Goal: Information Seeking & Learning: Learn about a topic

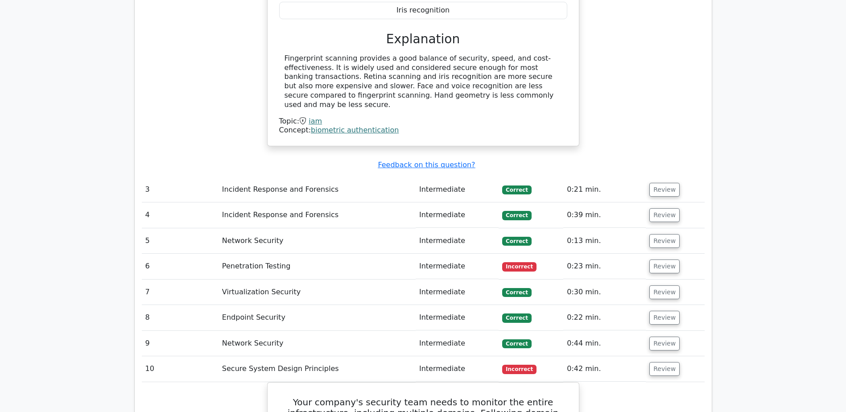
scroll to position [1249, 0]
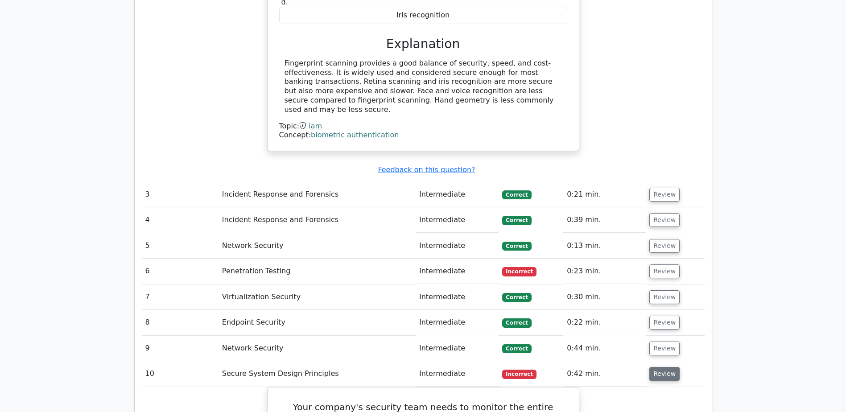
click at [658, 367] on button "Review" at bounding box center [664, 374] width 30 height 14
click at [659, 367] on button "Review" at bounding box center [664, 374] width 30 height 14
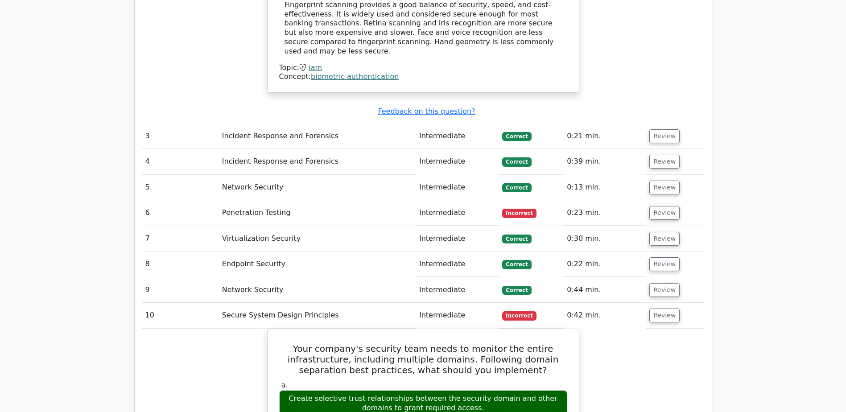
scroll to position [1294, 0]
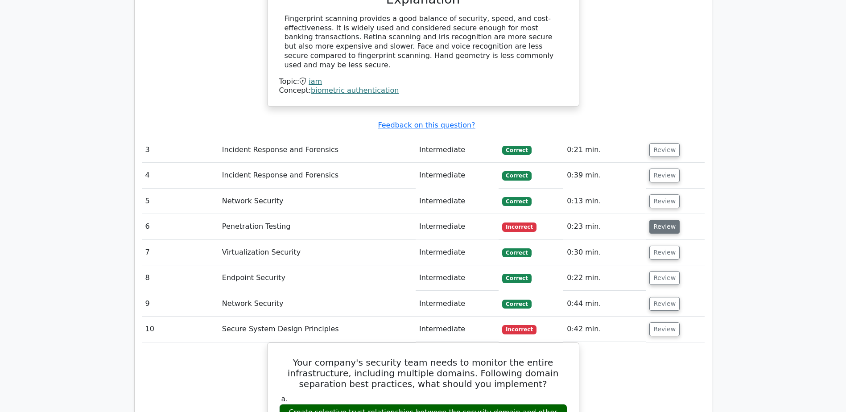
click at [664, 220] on button "Review" at bounding box center [664, 227] width 30 height 14
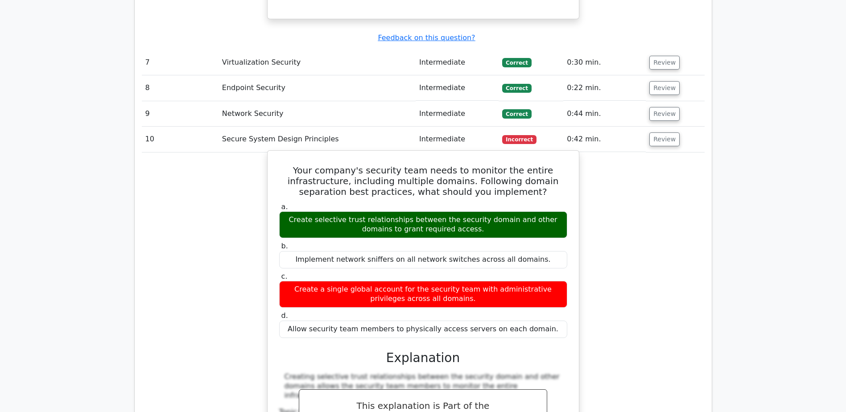
scroll to position [2051, 0]
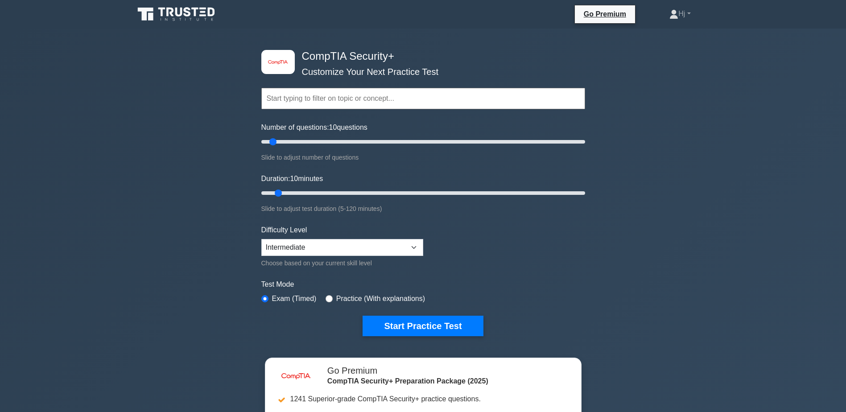
click at [377, 293] on label "Practice (With explanations)" at bounding box center [380, 298] width 89 height 11
click at [325, 295] on input "radio" at bounding box center [328, 298] width 7 height 7
radio input "true"
click at [401, 320] on button "Start Practice Test" at bounding box center [422, 326] width 120 height 21
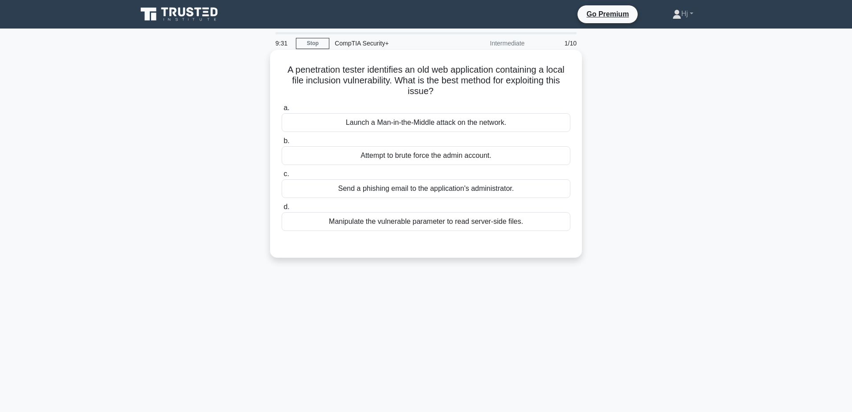
click at [427, 222] on div "Manipulate the vulnerable parameter to read server-side files." at bounding box center [426, 221] width 289 height 19
click at [282, 210] on input "d. Manipulate the vulnerable parameter to read server-side files." at bounding box center [282, 207] width 0 height 6
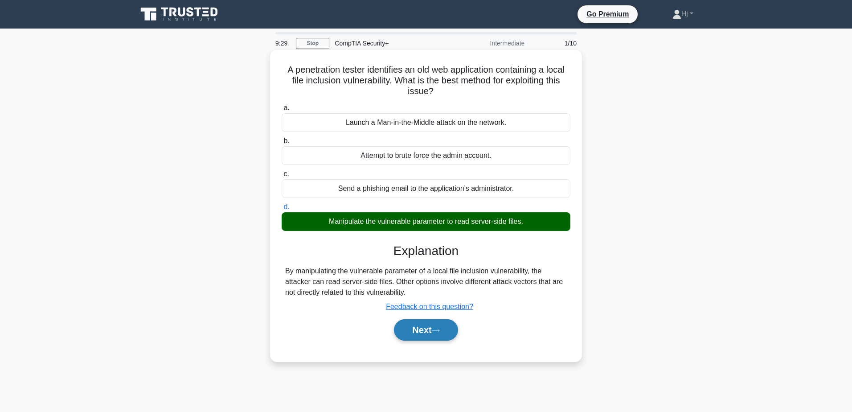
click at [424, 329] on button "Next" at bounding box center [426, 329] width 64 height 21
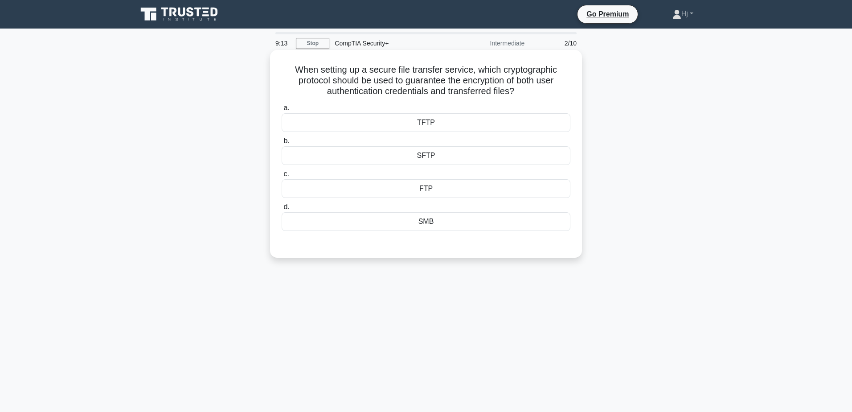
click at [448, 156] on div "SFTP" at bounding box center [426, 155] width 289 height 19
click at [282, 144] on input "b. SFTP" at bounding box center [282, 141] width 0 height 6
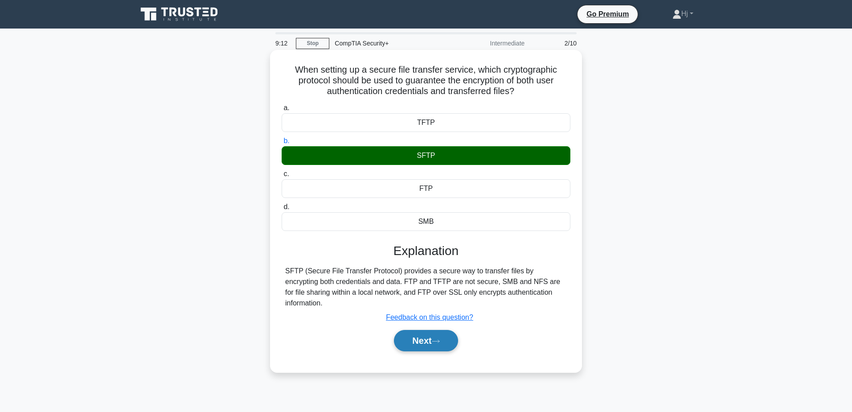
click at [435, 330] on button "Next" at bounding box center [426, 340] width 64 height 21
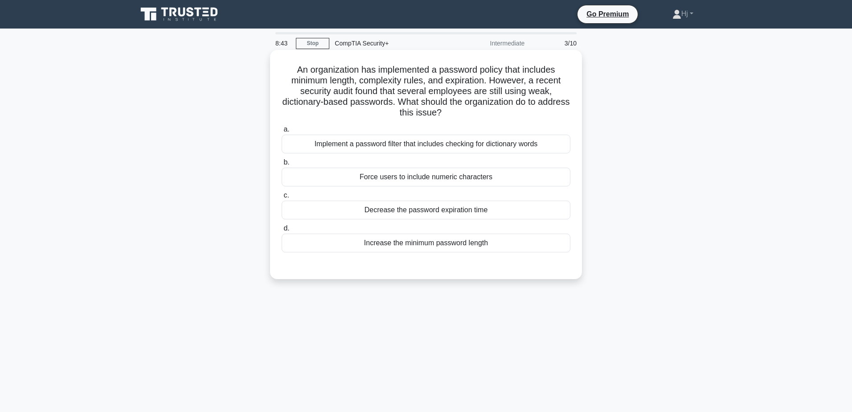
click at [413, 237] on div "Increase the minimum password length" at bounding box center [426, 243] width 289 height 19
click at [282, 231] on input "d. Increase the minimum password length" at bounding box center [282, 229] width 0 height 6
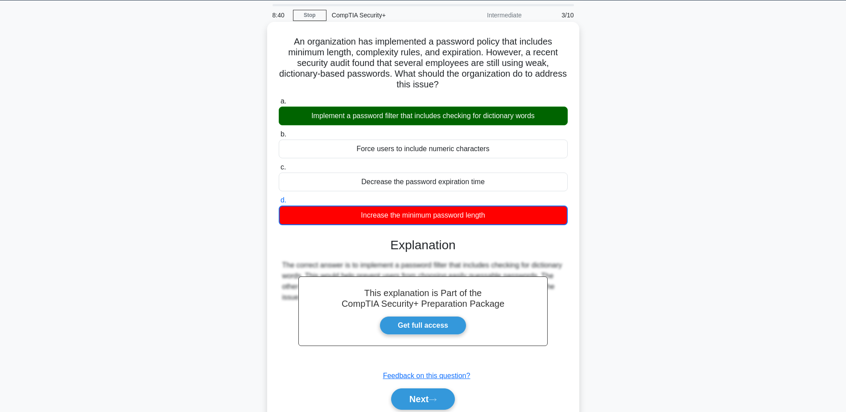
scroll to position [53, 0]
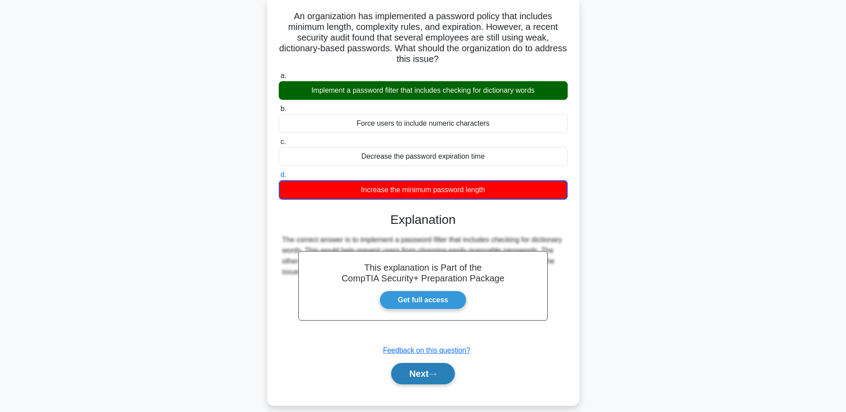
click at [417, 366] on button "Next" at bounding box center [423, 373] width 64 height 21
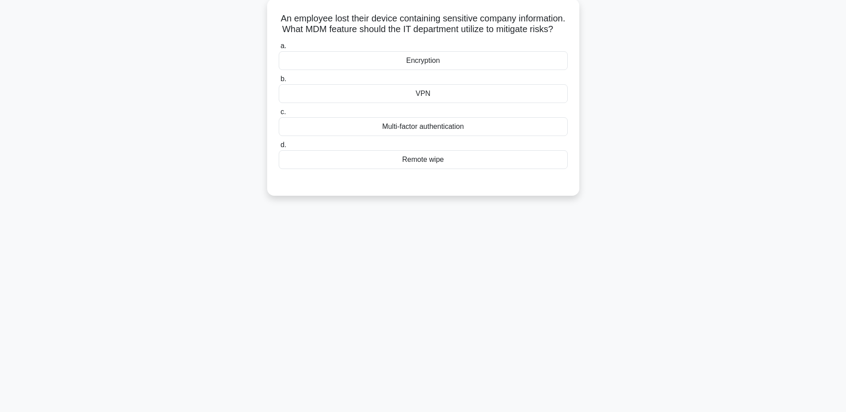
scroll to position [0, 0]
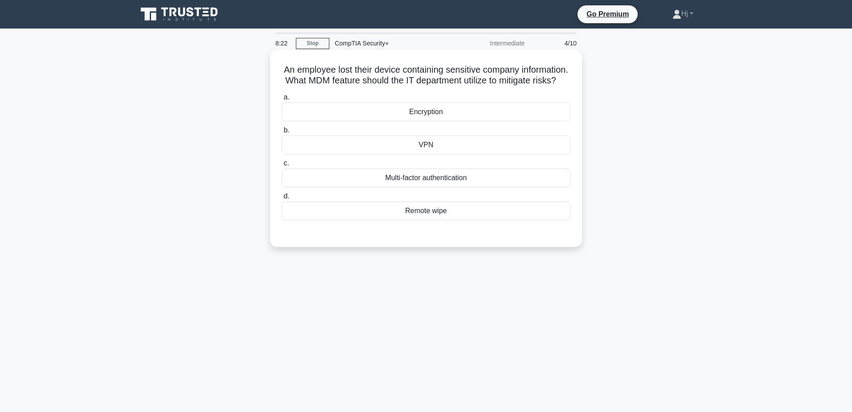
click at [430, 217] on div "Remote wipe" at bounding box center [426, 210] width 289 height 19
click at [282, 199] on input "d. Remote wipe" at bounding box center [282, 196] width 0 height 6
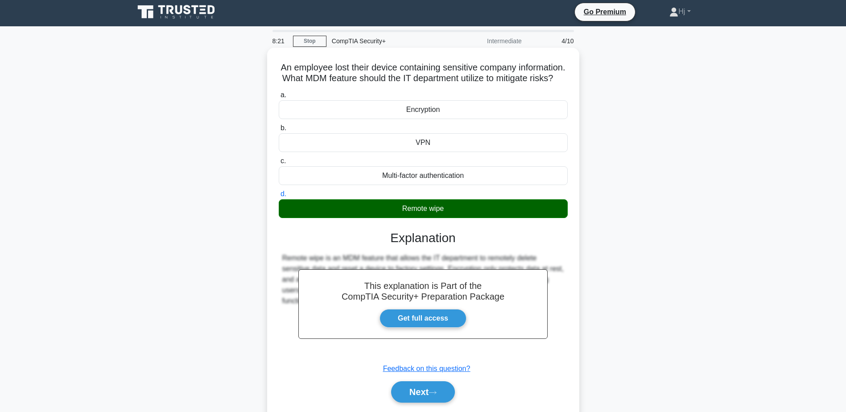
scroll to position [43, 0]
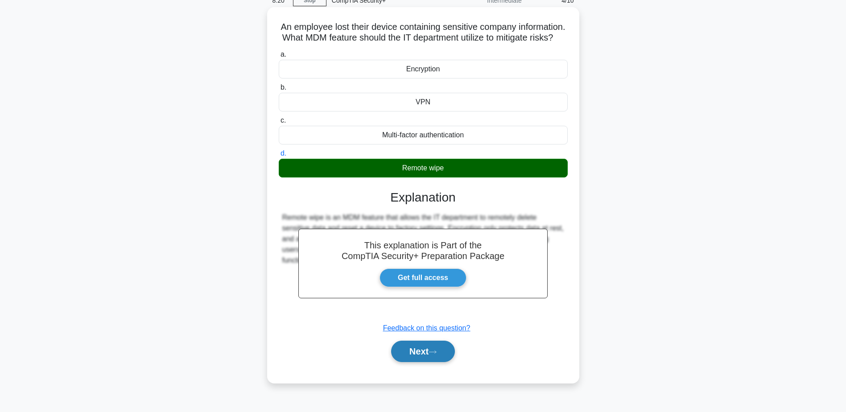
click at [429, 362] on button "Next" at bounding box center [423, 351] width 64 height 21
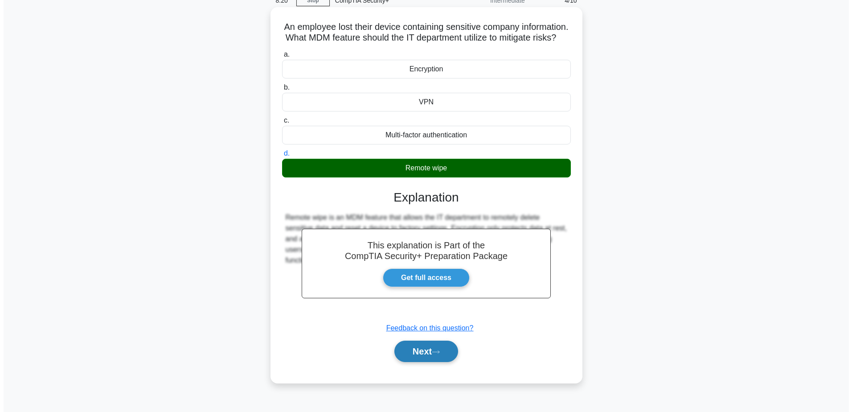
scroll to position [0, 0]
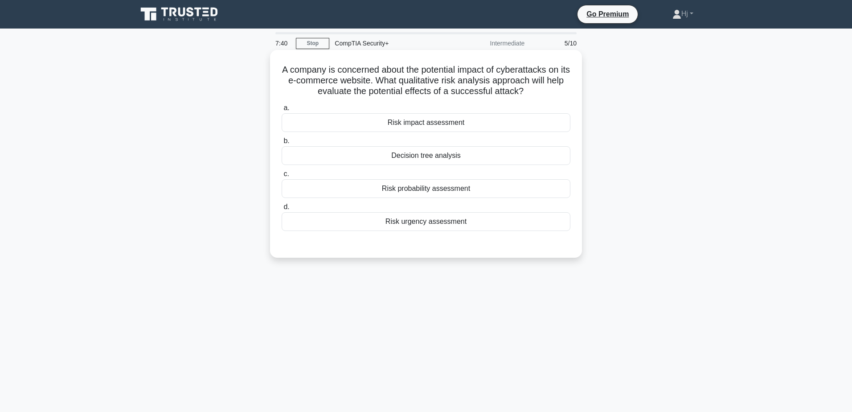
click at [475, 181] on div "Risk probability assessment" at bounding box center [426, 188] width 289 height 19
click at [282, 177] on input "c. Risk probability assessment" at bounding box center [282, 174] width 0 height 6
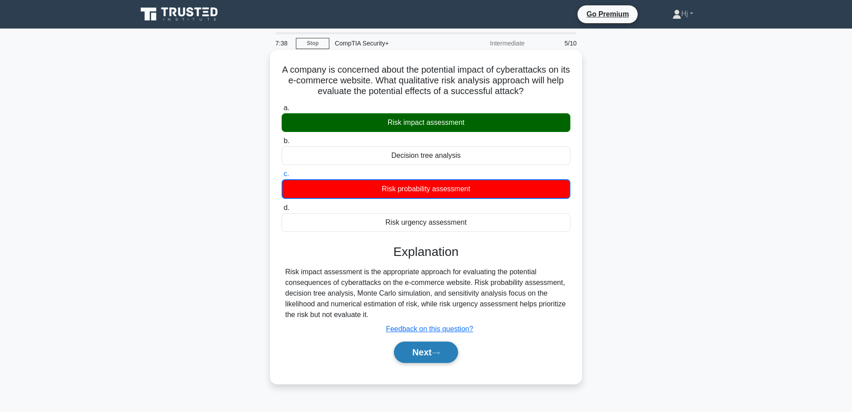
click at [419, 349] on button "Next" at bounding box center [426, 351] width 64 height 21
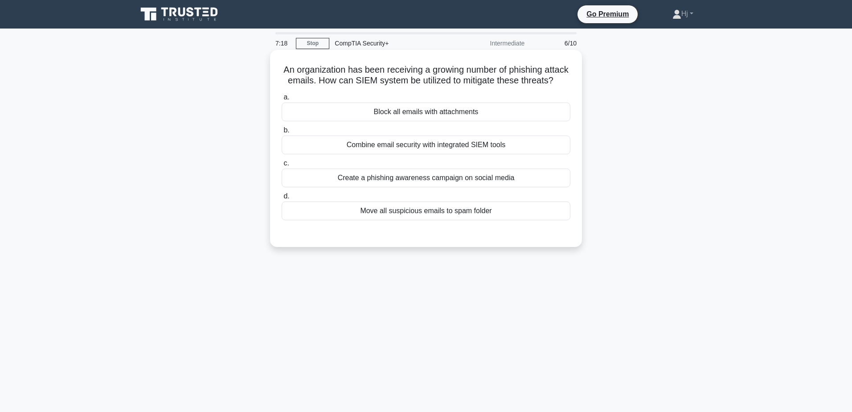
click at [456, 154] on div "Combine email security with integrated SIEM tools" at bounding box center [426, 145] width 289 height 19
click at [282, 133] on input "b. Combine email security with integrated SIEM tools" at bounding box center [282, 130] width 0 height 6
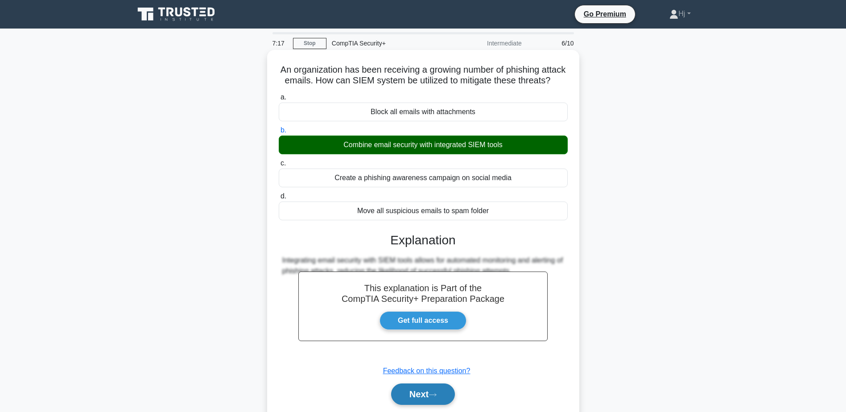
click at [428, 387] on button "Next" at bounding box center [423, 393] width 64 height 21
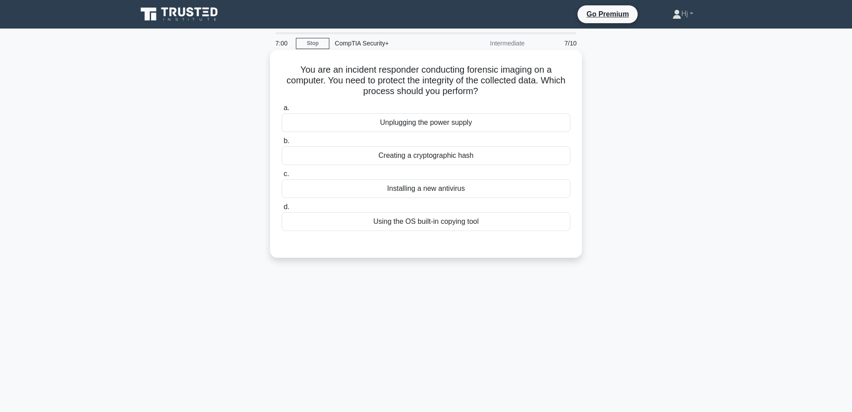
click at [457, 153] on div "Creating a cryptographic hash" at bounding box center [426, 155] width 289 height 19
click at [282, 144] on input "b. Creating a cryptographic hash" at bounding box center [282, 141] width 0 height 6
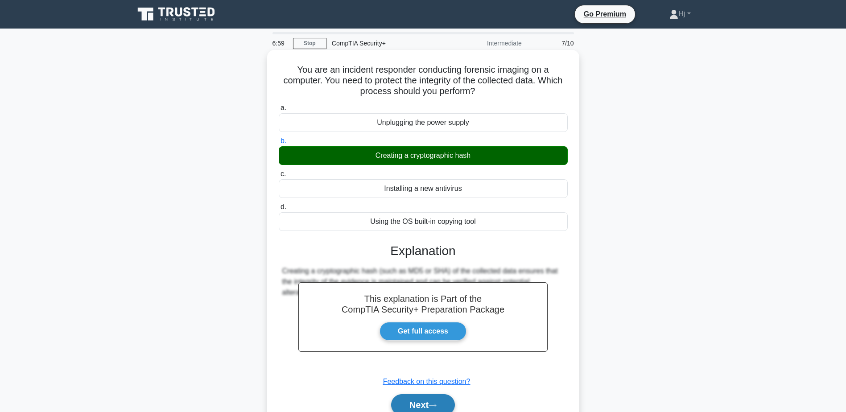
click at [423, 394] on button "Next" at bounding box center [423, 404] width 64 height 21
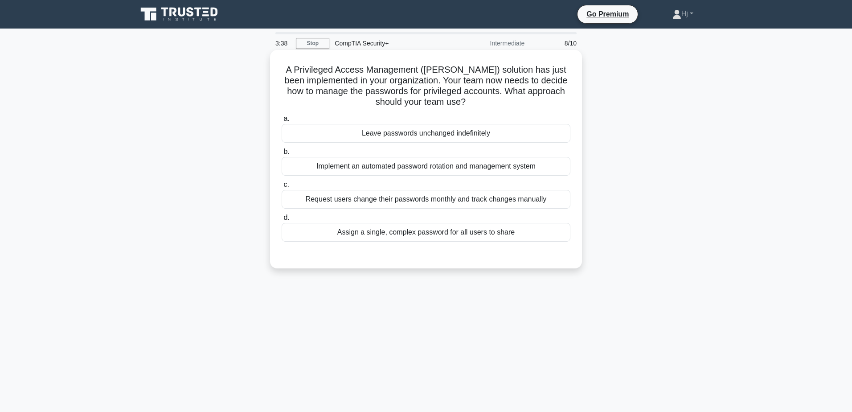
click at [472, 165] on div "Implement an automated password rotation and management system" at bounding box center [426, 166] width 289 height 19
click at [282, 155] on input "b. Implement an automated password rotation and management system" at bounding box center [282, 152] width 0 height 6
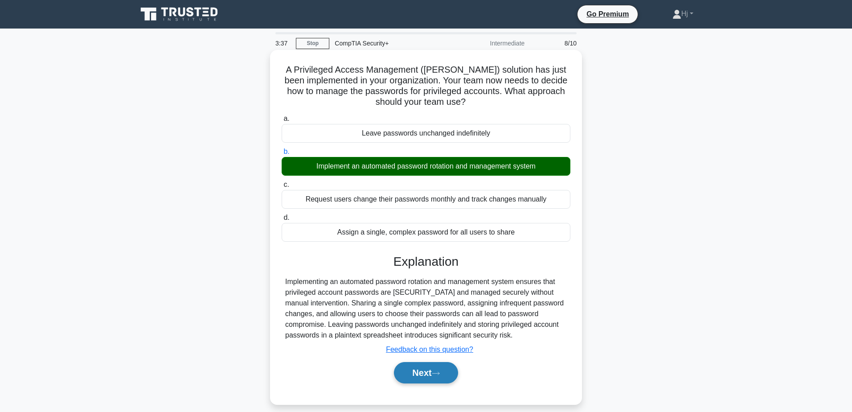
click at [428, 374] on button "Next" at bounding box center [426, 372] width 64 height 21
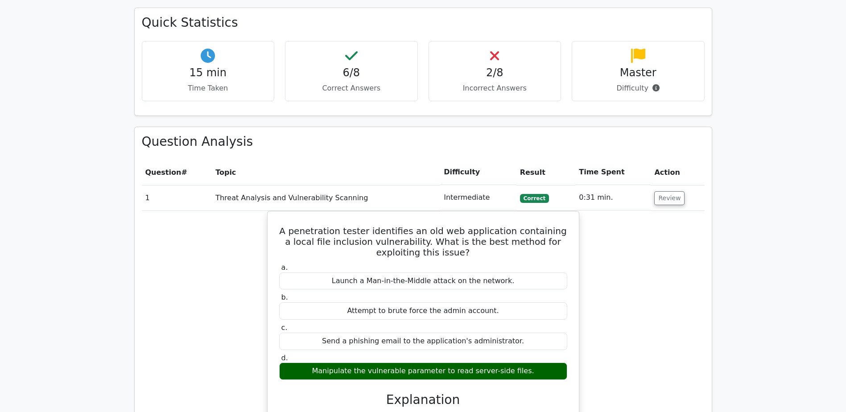
scroll to position [713, 0]
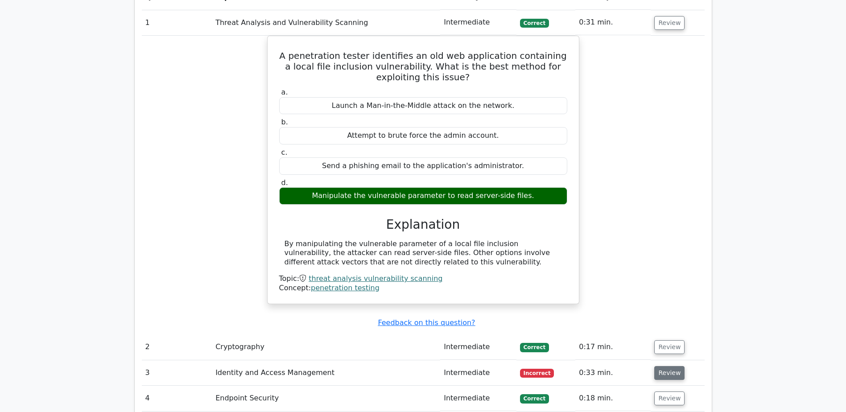
click at [654, 366] on button "Review" at bounding box center [669, 373] width 30 height 14
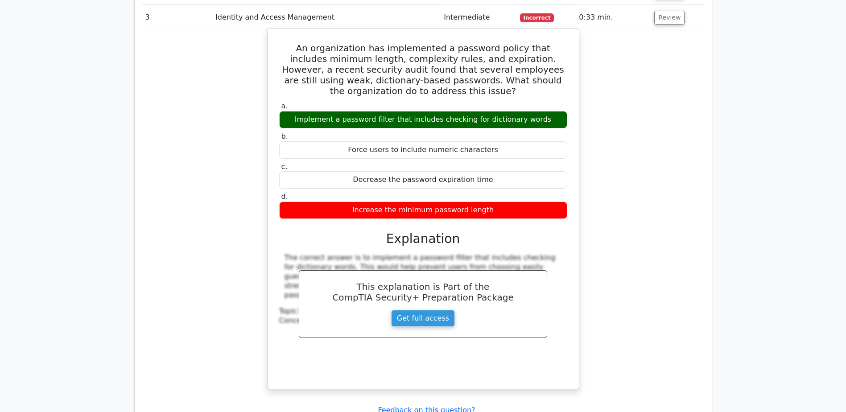
scroll to position [1204, 0]
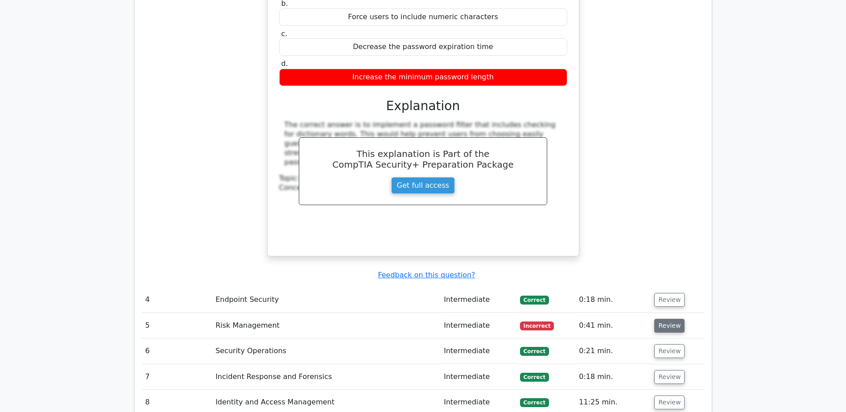
click at [661, 319] on button "Review" at bounding box center [669, 326] width 30 height 14
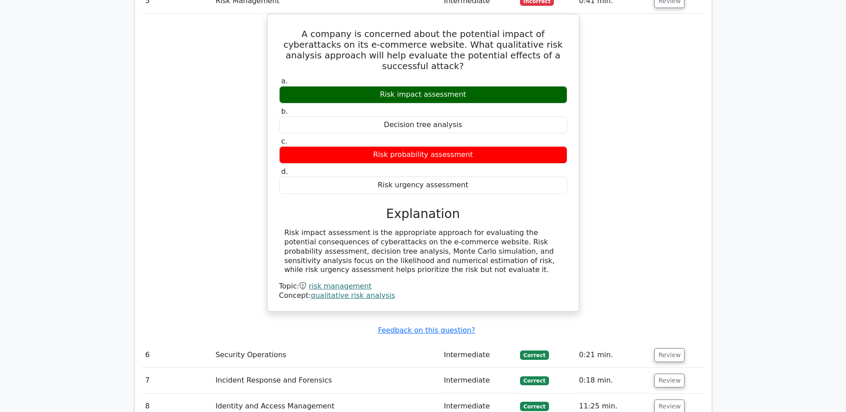
scroll to position [1605, 0]
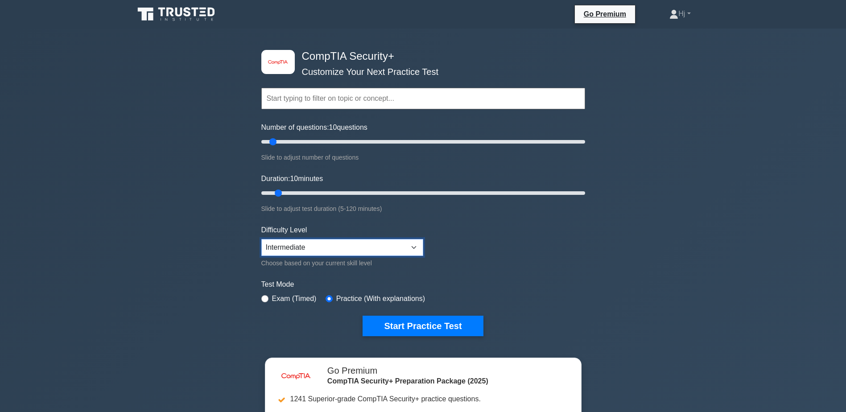
click at [405, 239] on select "Beginner Intermediate Expert" at bounding box center [342, 247] width 162 height 17
select select "expert"
click at [261, 239] on select "Beginner Intermediate Expert" at bounding box center [342, 247] width 162 height 17
click at [444, 320] on button "Start Practice Test" at bounding box center [422, 326] width 120 height 21
click at [394, 316] on button "Start Practice Test" at bounding box center [422, 326] width 120 height 21
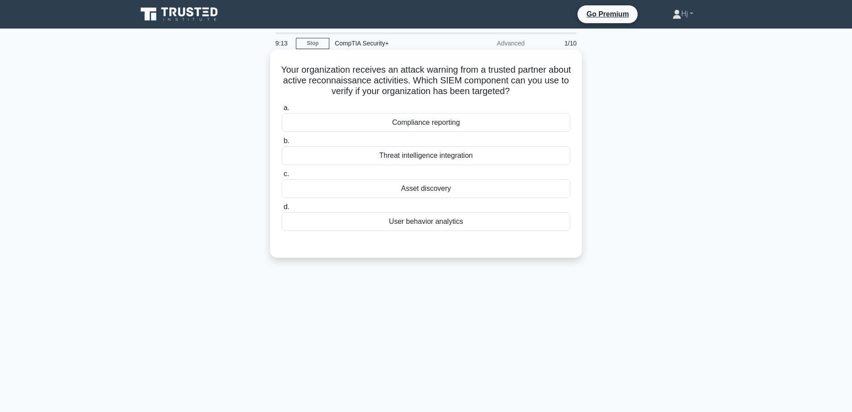
click at [400, 156] on div "Threat intelligence integration" at bounding box center [426, 155] width 289 height 19
click at [282, 144] on input "b. Threat intelligence integration" at bounding box center [282, 141] width 0 height 6
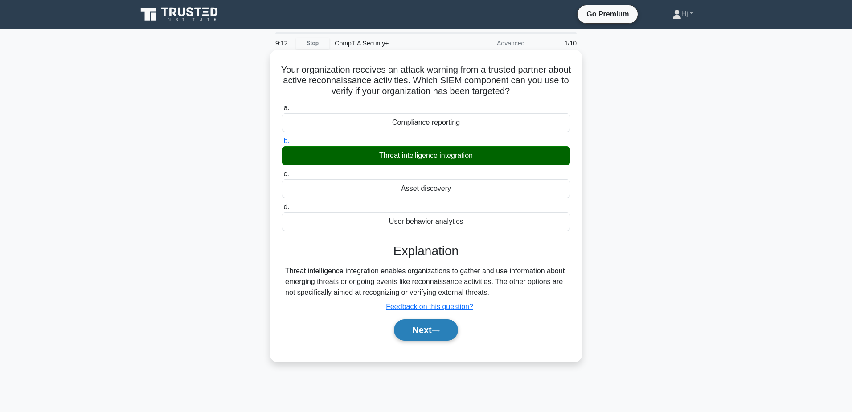
click at [422, 336] on button "Next" at bounding box center [426, 329] width 64 height 21
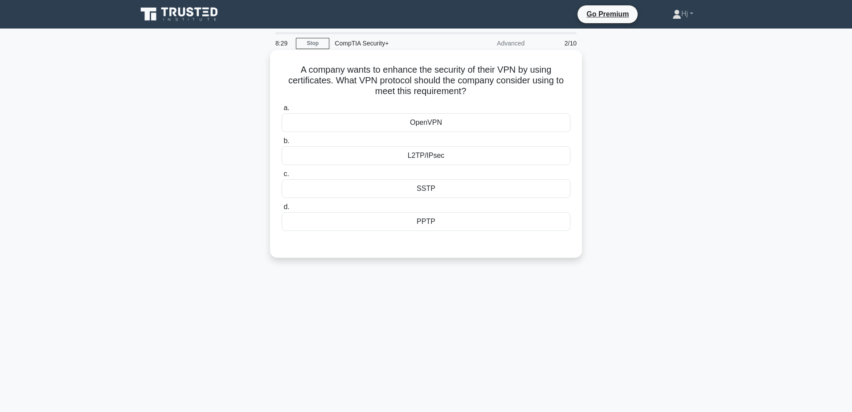
click at [386, 156] on div "L2TP/IPsec" at bounding box center [426, 155] width 289 height 19
click at [282, 144] on input "b. L2TP/IPsec" at bounding box center [282, 141] width 0 height 6
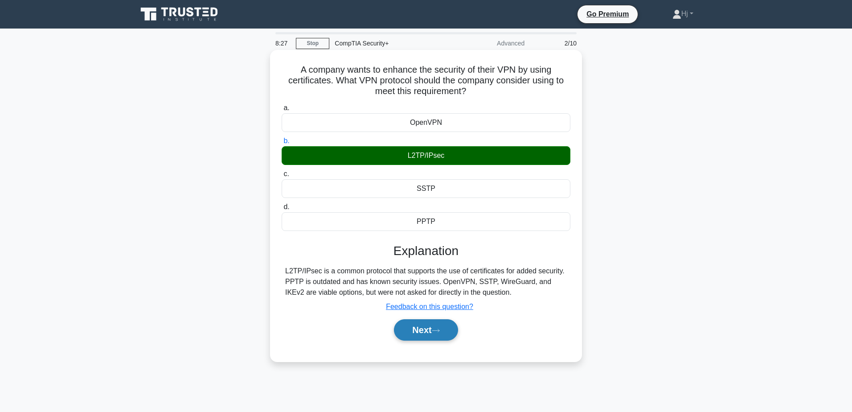
drag, startPoint x: 412, startPoint y: 333, endPoint x: 417, endPoint y: 328, distance: 7.3
click at [417, 328] on button "Next" at bounding box center [426, 329] width 64 height 21
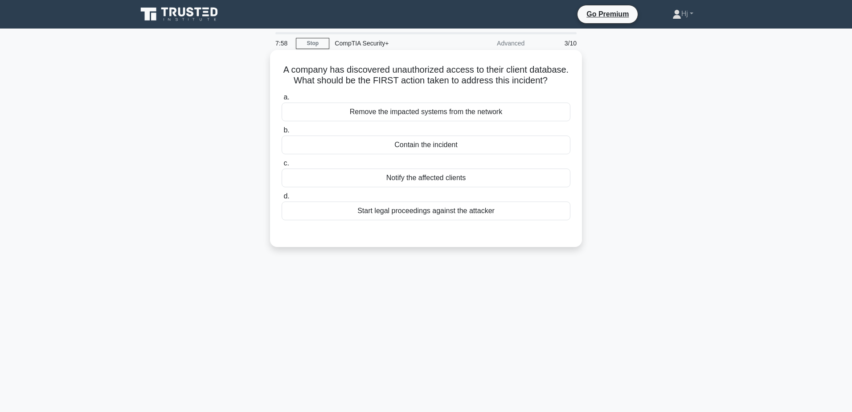
click at [517, 108] on div "Remove the impacted systems from the network" at bounding box center [426, 112] width 289 height 19
click at [282, 100] on input "a. Remove the impacted systems from the network" at bounding box center [282, 98] width 0 height 6
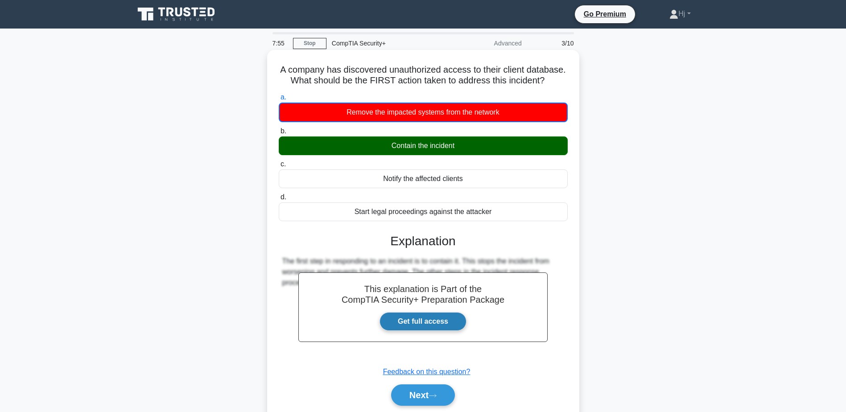
click at [437, 312] on link "Get full access" at bounding box center [422, 321] width 87 height 19
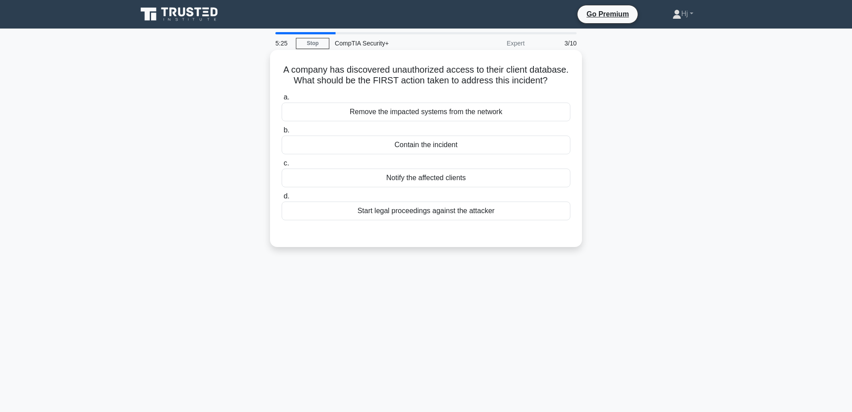
click at [442, 143] on div "Contain the incident" at bounding box center [426, 145] width 289 height 19
click at [282, 133] on input "b. Contain the incident" at bounding box center [282, 130] width 0 height 6
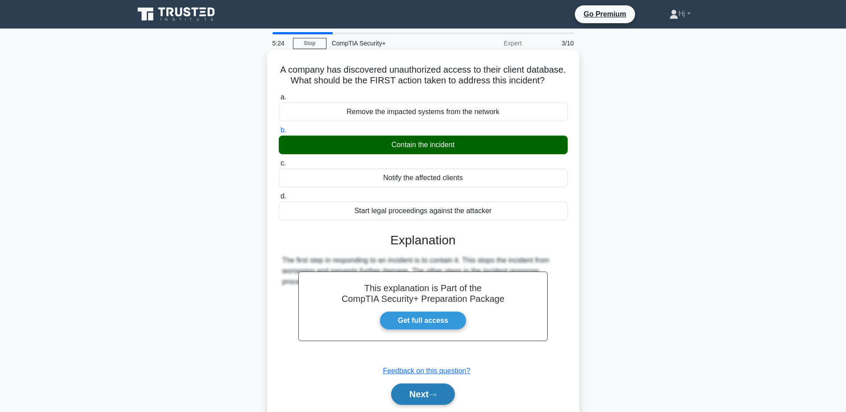
click at [430, 385] on button "Next" at bounding box center [423, 393] width 64 height 21
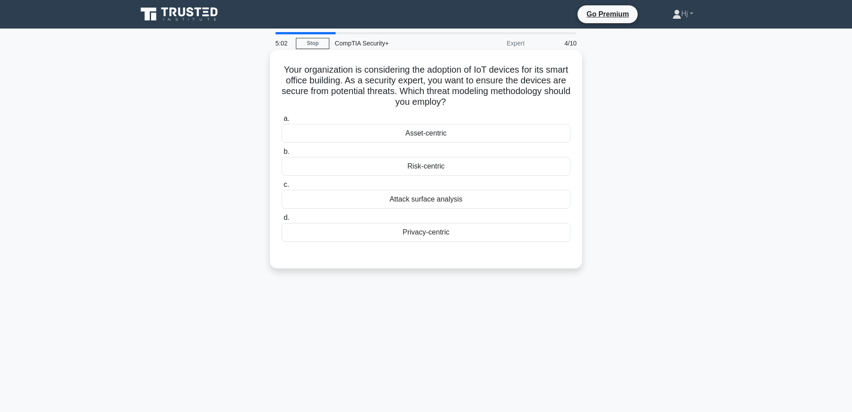
click at [448, 196] on div "Attack surface analysis" at bounding box center [426, 199] width 289 height 19
click at [282, 188] on input "c. Attack surface analysis" at bounding box center [282, 185] width 0 height 6
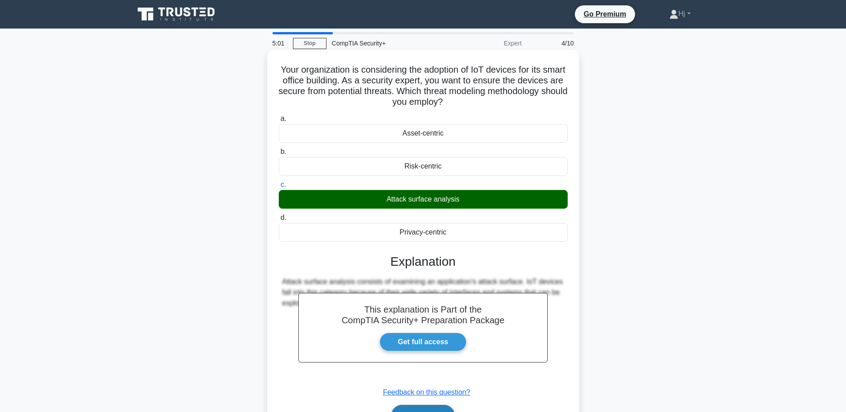
click at [425, 405] on button "Next" at bounding box center [423, 415] width 64 height 21
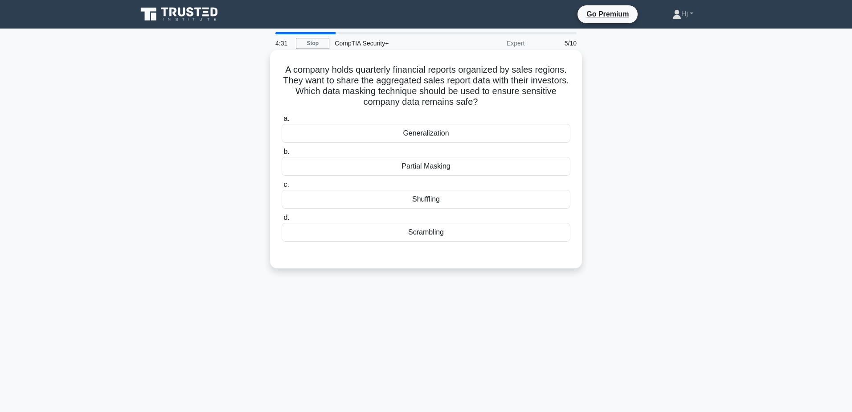
click at [458, 132] on div "Generalization" at bounding box center [426, 133] width 289 height 19
click at [282, 122] on input "a. Generalization" at bounding box center [282, 119] width 0 height 6
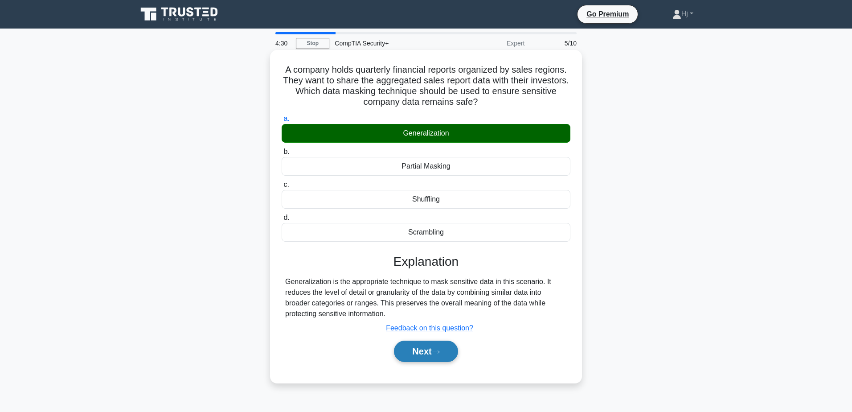
click at [428, 353] on button "Next" at bounding box center [426, 351] width 64 height 21
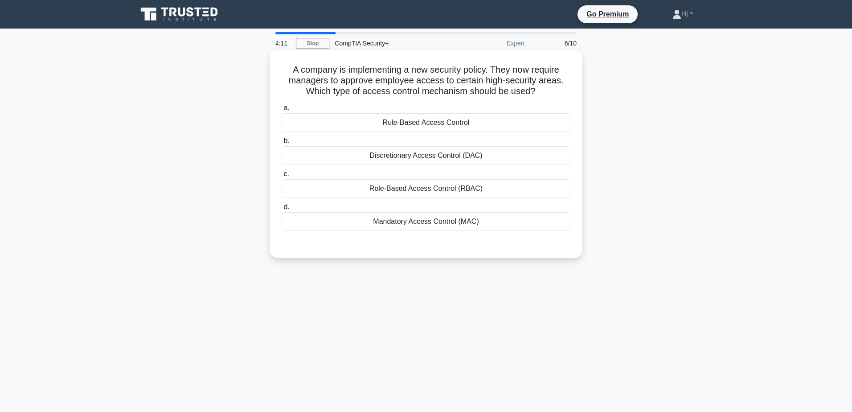
click at [512, 156] on div "Discretionary Access Control (DAC)" at bounding box center [426, 155] width 289 height 19
click at [282, 144] on input "b. Discretionary Access Control (DAC)" at bounding box center [282, 141] width 0 height 6
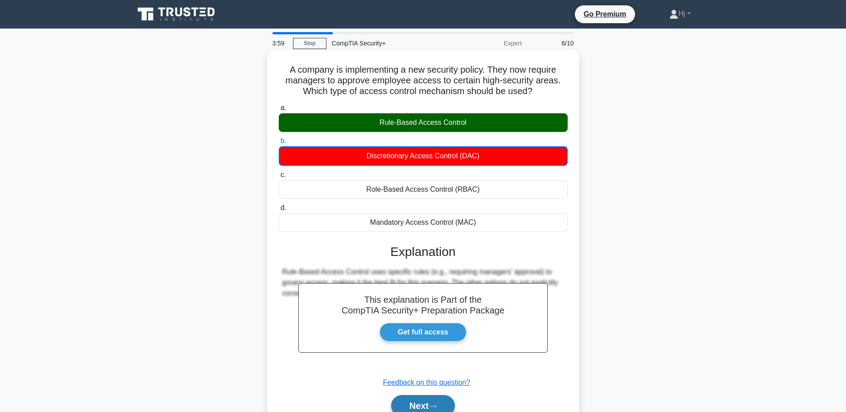
click at [423, 395] on button "Next" at bounding box center [423, 405] width 64 height 21
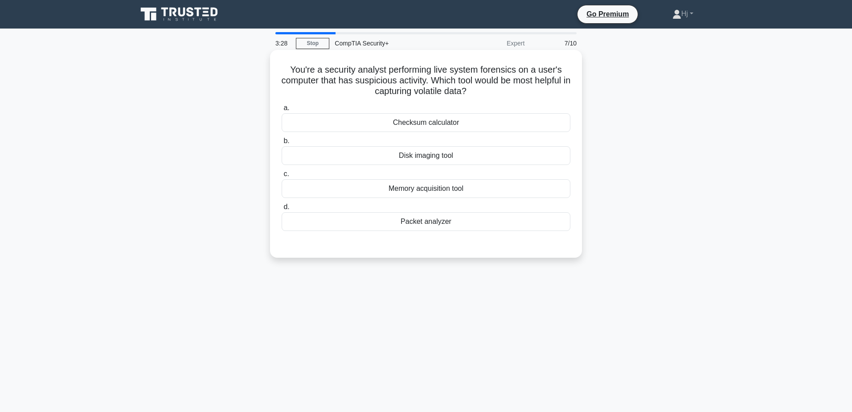
click at [459, 152] on div "Disk imaging tool" at bounding box center [426, 155] width 289 height 19
click at [282, 144] on input "b. Disk imaging tool" at bounding box center [282, 141] width 0 height 6
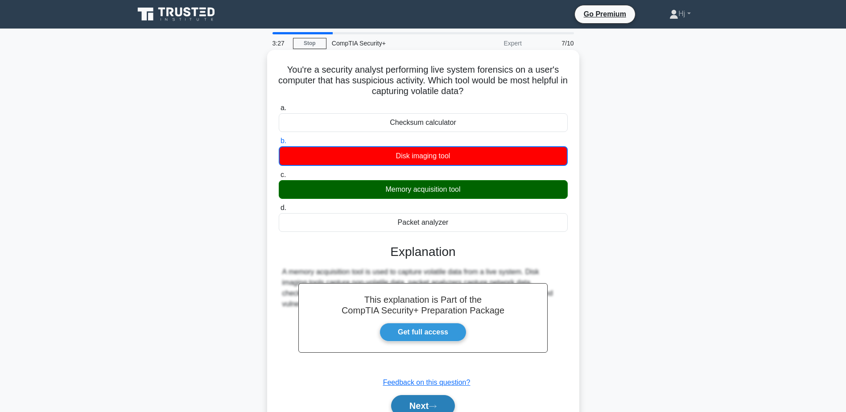
click at [415, 402] on button "Next" at bounding box center [423, 405] width 64 height 21
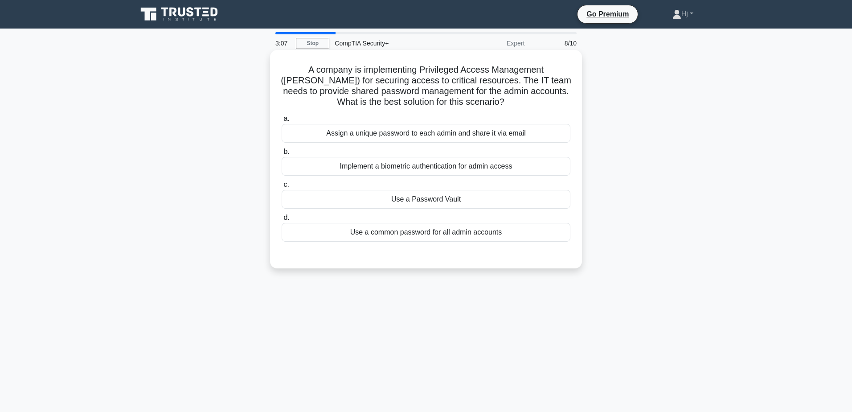
click at [438, 198] on div "Use a Password Vault" at bounding box center [426, 199] width 289 height 19
click at [282, 188] on input "c. Use a Password Vault" at bounding box center [282, 185] width 0 height 6
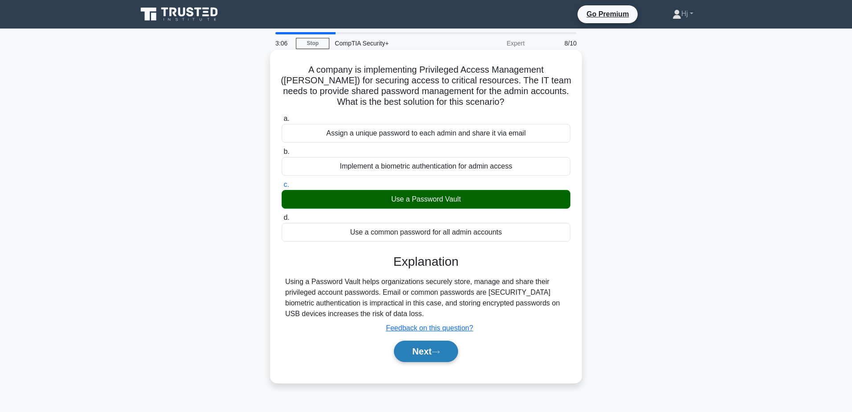
click at [422, 345] on button "Next" at bounding box center [426, 351] width 64 height 21
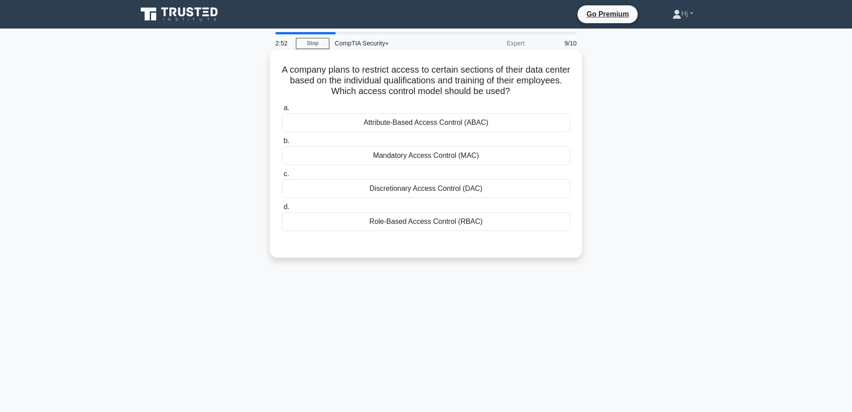
click at [391, 119] on div "Attribute-Based Access Control (ABAC)" at bounding box center [426, 122] width 289 height 19
click at [282, 111] on input "a. Attribute-Based Access Control (ABAC)" at bounding box center [282, 108] width 0 height 6
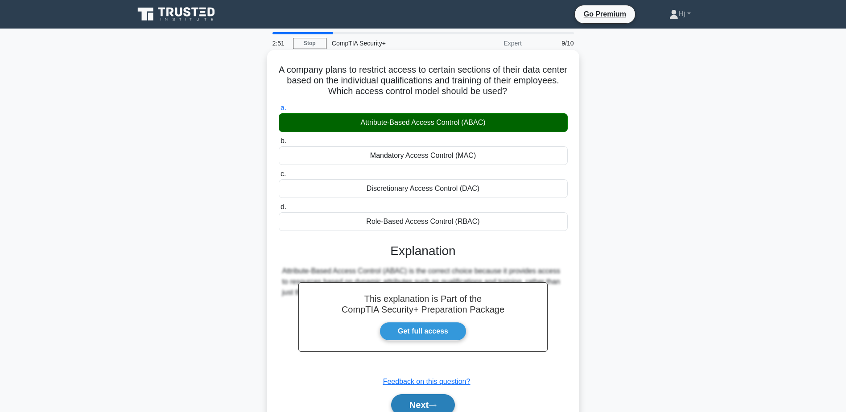
click at [435, 403] on icon at bounding box center [432, 405] width 8 height 5
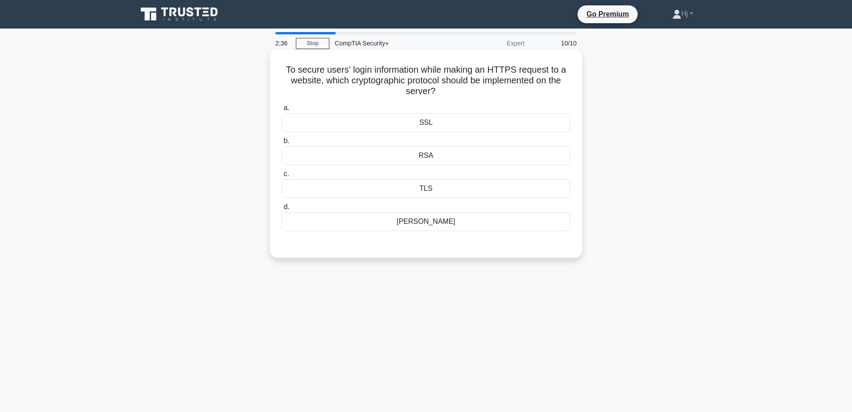
click at [423, 188] on div "TLS" at bounding box center [426, 188] width 289 height 19
click at [282, 177] on input "c. TLS" at bounding box center [282, 174] width 0 height 6
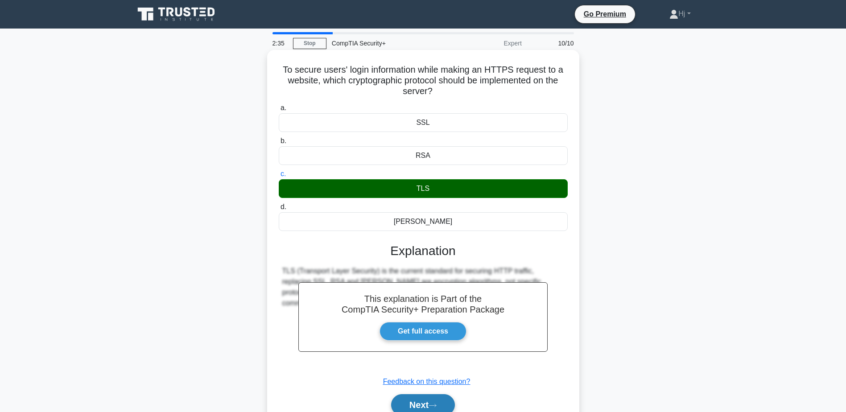
click at [410, 394] on button "Next" at bounding box center [423, 404] width 64 height 21
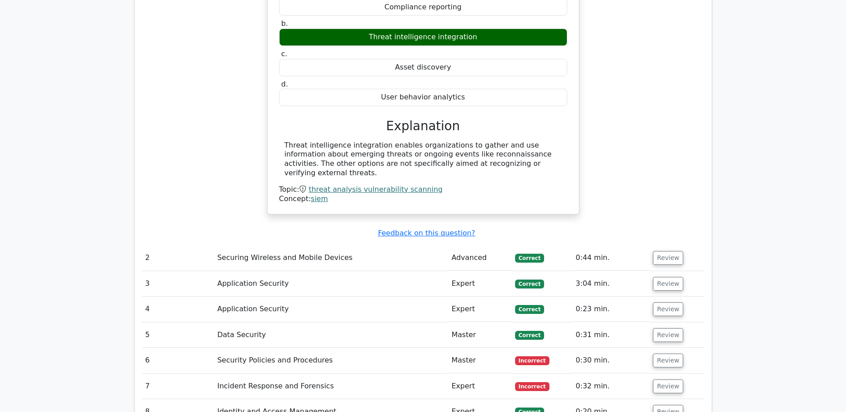
scroll to position [847, 0]
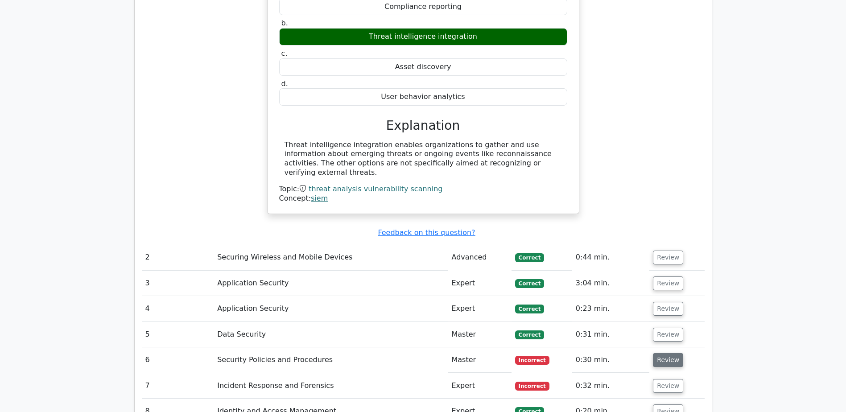
click at [658, 353] on button "Review" at bounding box center [668, 360] width 30 height 14
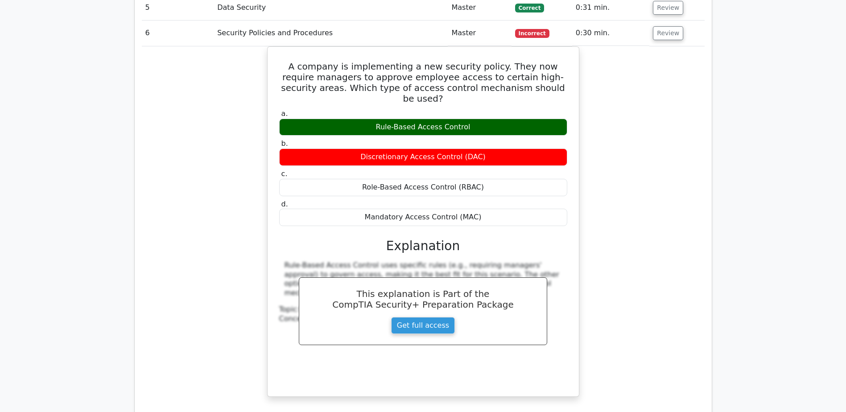
scroll to position [1293, 0]
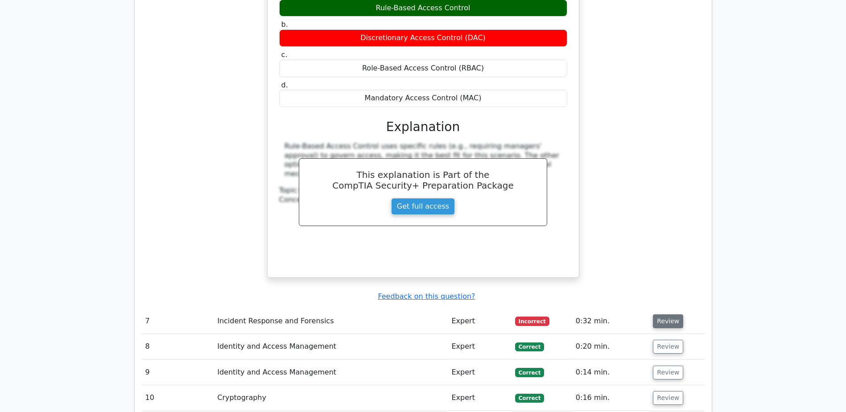
click at [658, 314] on button "Review" at bounding box center [668, 321] width 30 height 14
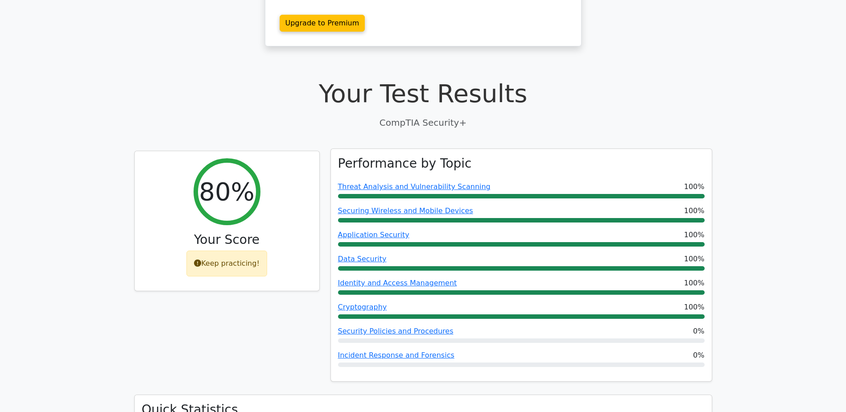
scroll to position [178, 0]
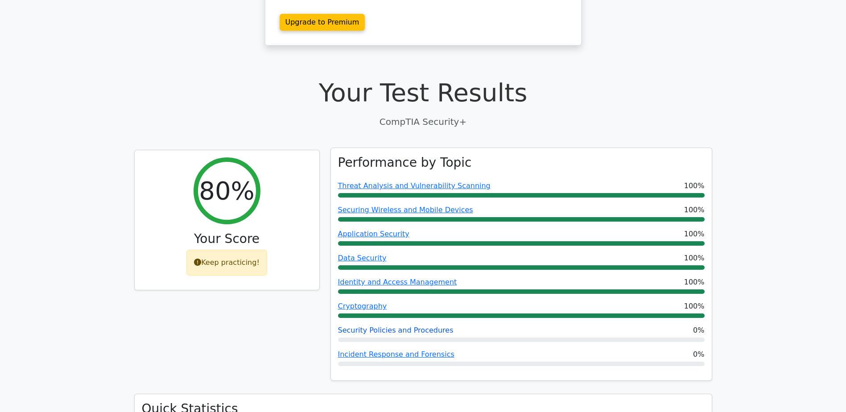
click at [385, 326] on link "Security Policies and Procedures" at bounding box center [395, 330] width 115 height 8
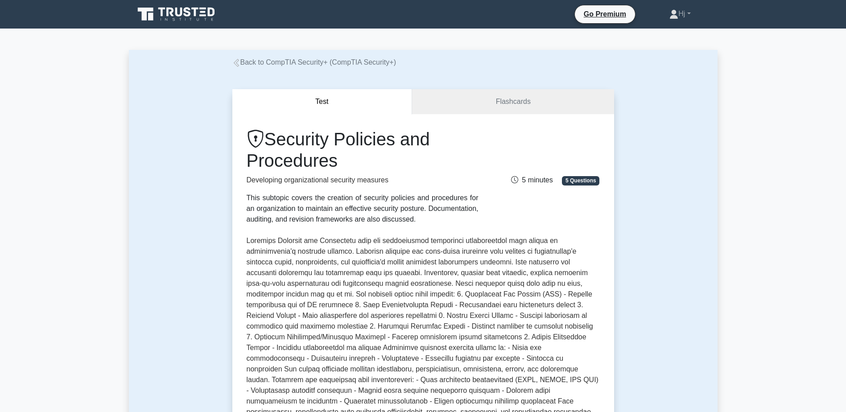
scroll to position [312, 0]
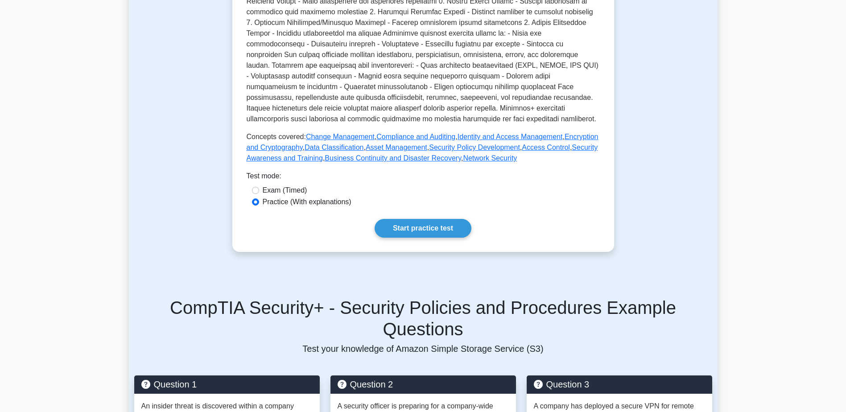
click at [272, 185] on label "Exam (Timed)" at bounding box center [285, 190] width 45 height 11
click at [259, 187] on input "Exam (Timed)" at bounding box center [255, 190] width 7 height 7
radio input "true"
click at [374, 219] on link "Start practice test" at bounding box center [422, 228] width 97 height 19
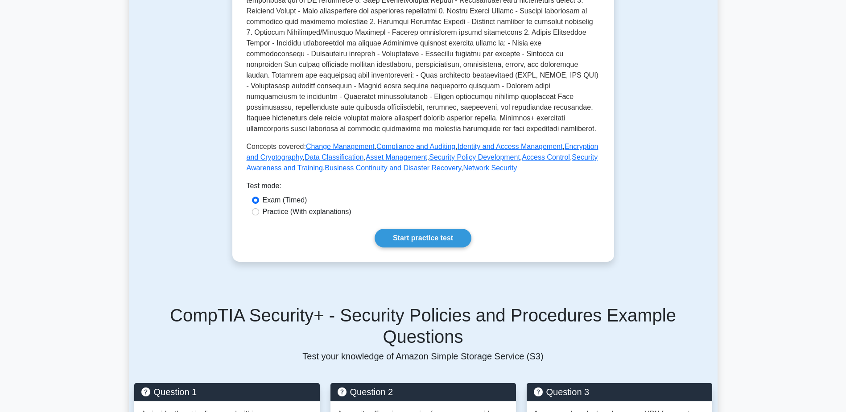
scroll to position [178, 0]
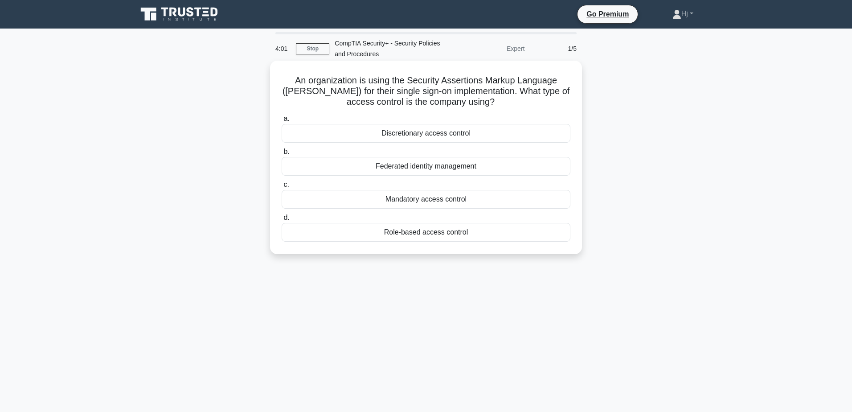
click at [485, 162] on div "Federated identity management" at bounding box center [426, 166] width 289 height 19
click at [282, 155] on input "b. Federated identity management" at bounding box center [282, 152] width 0 height 6
